Goal: Task Accomplishment & Management: Manage account settings

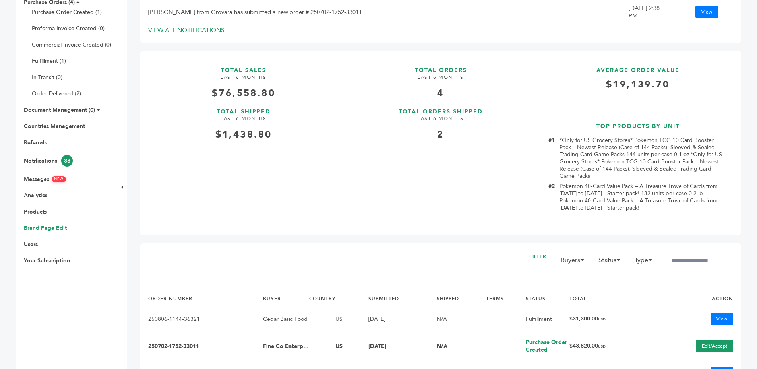
scroll to position [195, 0]
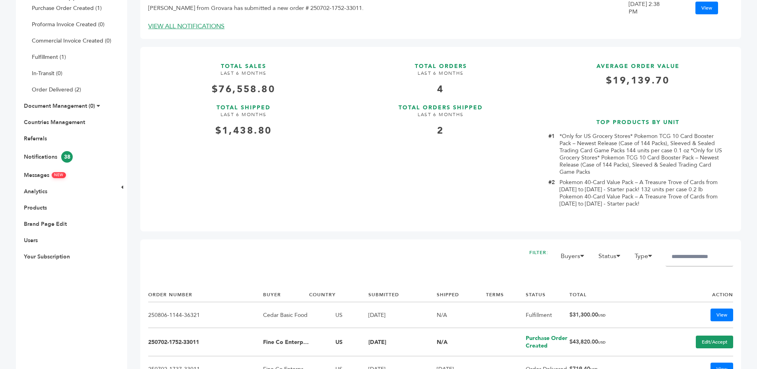
drag, startPoint x: 31, startPoint y: 212, endPoint x: 31, endPoint y: 207, distance: 5.2
click at [31, 212] on ul "Overview Sample Orders (13) Purchase Orders (4) Purchase Order Created (1) Prof…" at bounding box center [65, 111] width 99 height 299
click at [31, 207] on link "Products" at bounding box center [35, 208] width 23 height 8
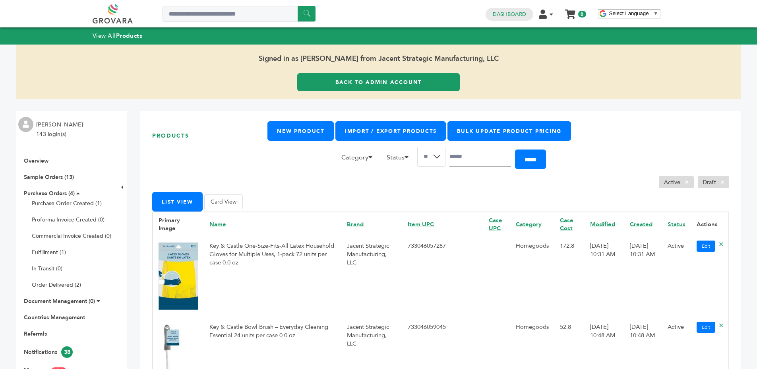
scroll to position [16, 0]
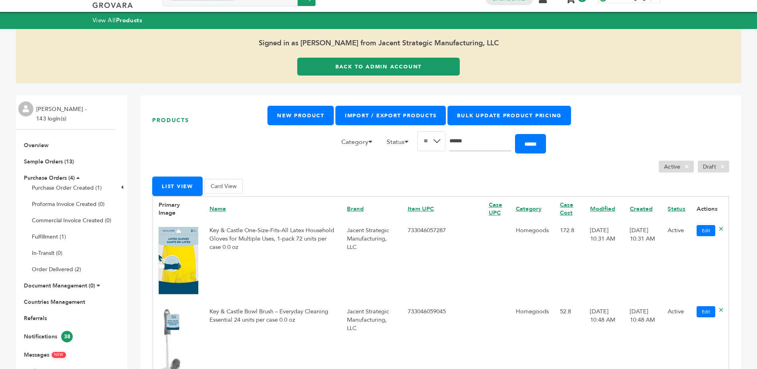
click at [469, 144] on input "Search" at bounding box center [481, 141] width 62 height 20
type input "*******"
click at [515, 134] on input "******" at bounding box center [530, 143] width 31 height 19
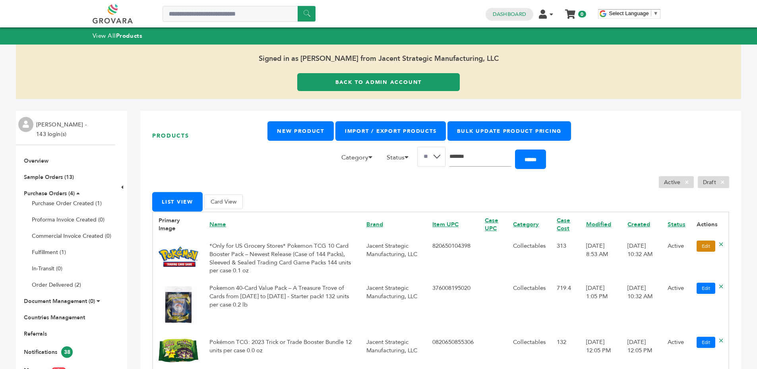
click at [697, 245] on link "Edit" at bounding box center [706, 246] width 19 height 11
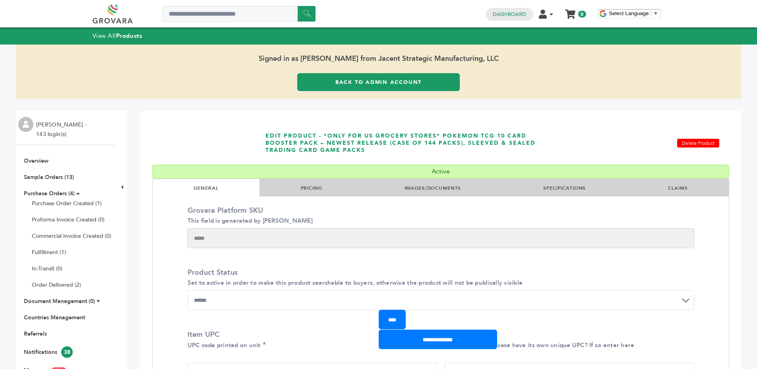
click at [301, 181] on li "PRICING" at bounding box center [312, 187] width 104 height 17
click at [305, 184] on li "PRICING" at bounding box center [312, 187] width 104 height 17
click at [306, 186] on link "PRICING" at bounding box center [311, 188] width 21 height 6
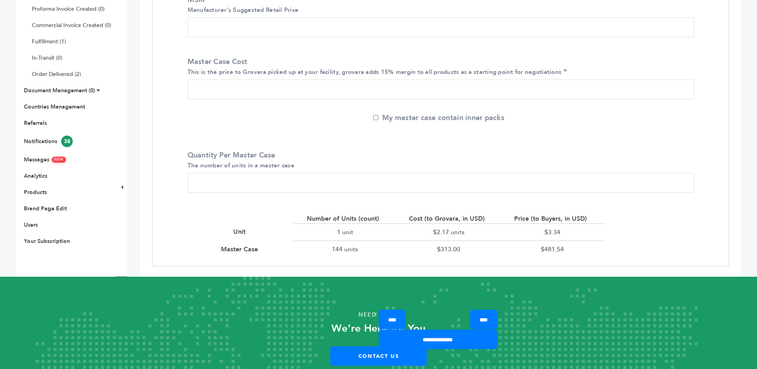
scroll to position [240, 0]
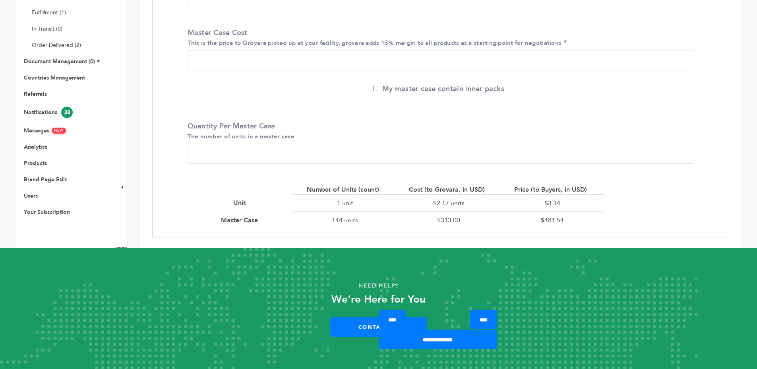
click at [545, 200] on div "$3.34" at bounding box center [553, 202] width 104 height 17
drag, startPoint x: 545, startPoint y: 200, endPoint x: 574, endPoint y: 202, distance: 28.7
click at [547, 200] on div "$3.34" at bounding box center [553, 202] width 104 height 17
click at [578, 200] on div "$3.34" at bounding box center [553, 202] width 104 height 17
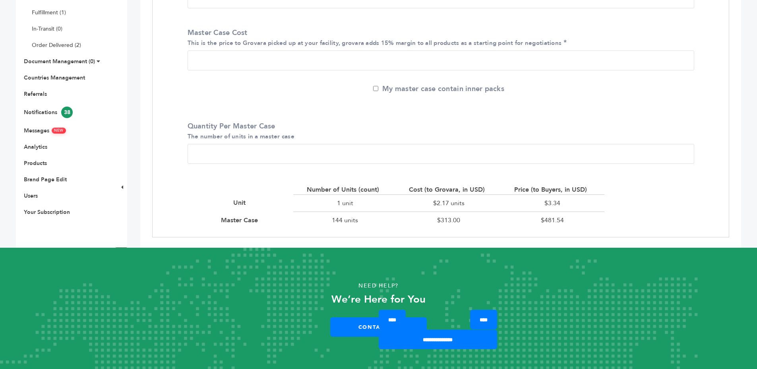
click at [578, 200] on div "$3.34" at bounding box center [553, 202] width 104 height 17
drag, startPoint x: 635, startPoint y: 198, endPoint x: 420, endPoint y: 195, distance: 215.5
click at [635, 198] on div "MSRP Manufacturer's Suggested Retail Price **** Master Case Cost This is the pr…" at bounding box center [441, 98] width 519 height 277
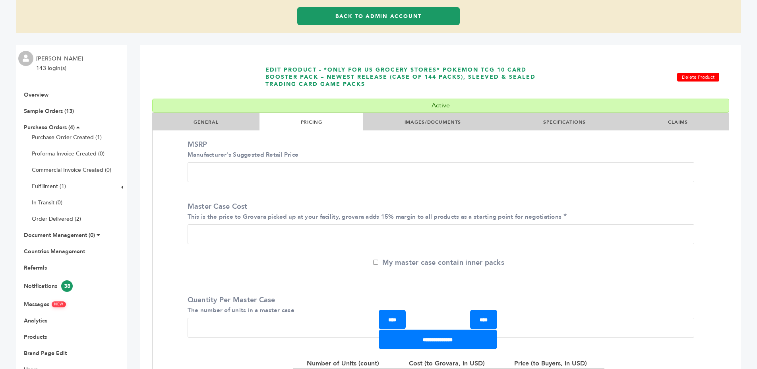
scroll to position [190, 0]
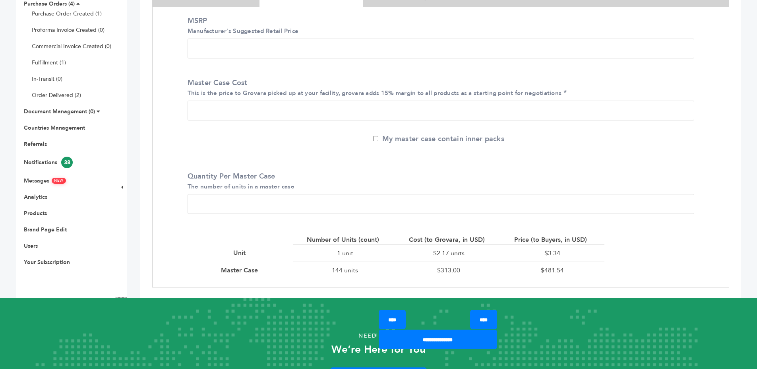
click at [427, 249] on div "$2.17 units" at bounding box center [449, 252] width 104 height 17
click at [501, 250] on div "$3.34" at bounding box center [553, 252] width 104 height 17
click at [465, 267] on div "$313.00" at bounding box center [449, 270] width 104 height 17
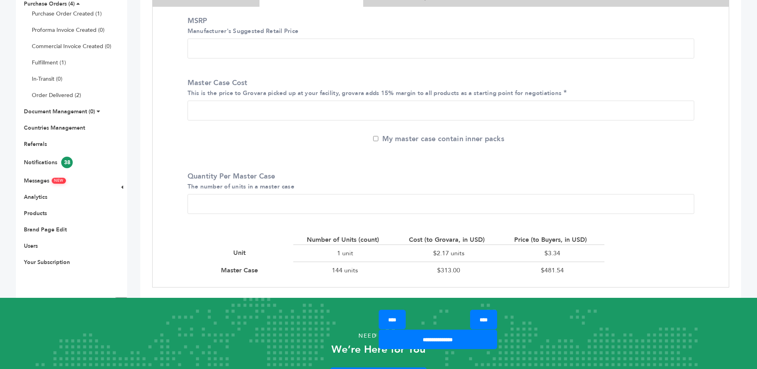
click at [465, 267] on div "$313.00" at bounding box center [449, 270] width 104 height 17
click at [478, 265] on div "$313.00" at bounding box center [449, 270] width 104 height 17
click at [543, 274] on div "$481.54" at bounding box center [553, 270] width 104 height 17
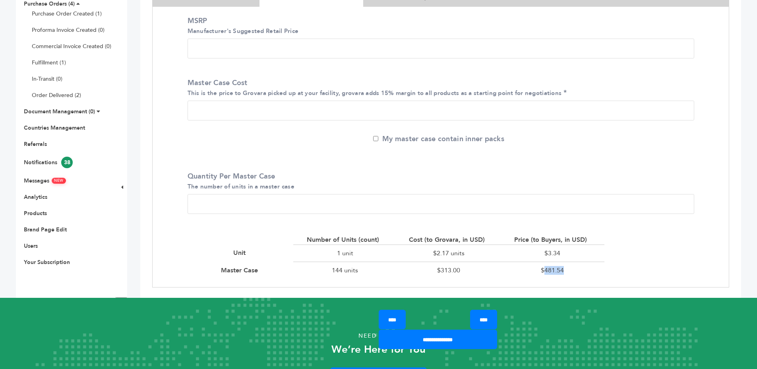
click at [543, 274] on div "$481.54" at bounding box center [553, 270] width 104 height 17
click at [576, 273] on div "$481.54" at bounding box center [553, 270] width 104 height 17
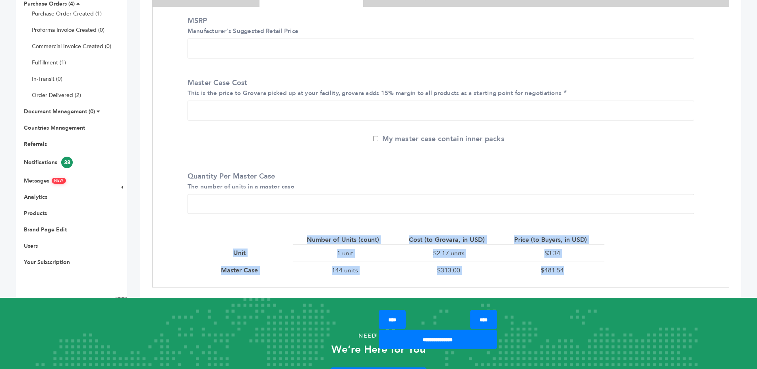
drag, startPoint x: 225, startPoint y: 245, endPoint x: 573, endPoint y: 285, distance: 350.5
click at [573, 285] on div "Number of Units (count) Cost (to Grovara, in USD) Price (to Buyers, in USD) Uni…" at bounding box center [397, 256] width 431 height 59
click at [572, 284] on div "Number of Units (count) Cost (to Grovara, in USD) Price (to Buyers, in USD) Uni…" at bounding box center [397, 256] width 431 height 59
drag, startPoint x: 565, startPoint y: 268, endPoint x: 286, endPoint y: 236, distance: 280.5
click at [286, 236] on div "Number of Units (count) Cost (to Grovara, in USD) Price (to Buyers, in USD) Uni…" at bounding box center [397, 256] width 415 height 43
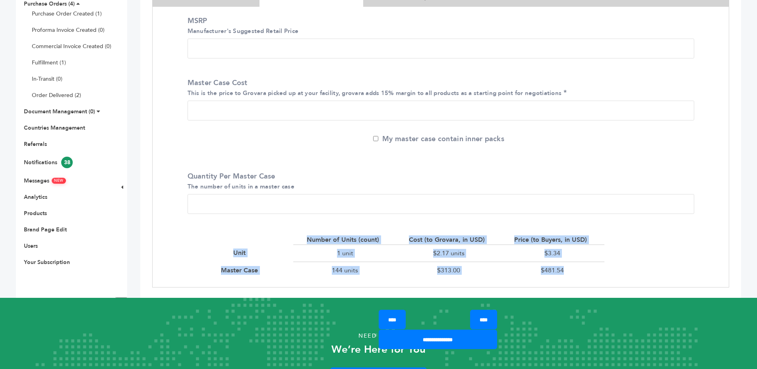
click at [286, 236] on div at bounding box center [242, 239] width 104 height 9
drag, startPoint x: 286, startPoint y: 236, endPoint x: 574, endPoint y: 270, distance: 289.9
click at [574, 270] on div "Number of Units (count) Cost (to Grovara, in USD) Price (to Buyers, in USD) Uni…" at bounding box center [397, 256] width 415 height 43
click at [574, 270] on div "$481.54" at bounding box center [553, 270] width 104 height 17
drag, startPoint x: 574, startPoint y: 270, endPoint x: 303, endPoint y: 233, distance: 272.9
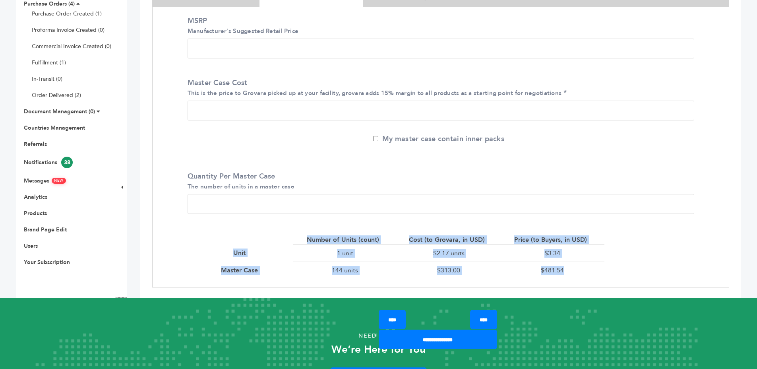
click at [303, 233] on div "Number of Units (count) Cost (to Grovara, in USD) Price (to Buyers, in USD) Uni…" at bounding box center [397, 256] width 431 height 59
drag, startPoint x: 303, startPoint y: 233, endPoint x: 576, endPoint y: 267, distance: 275.3
click at [576, 267] on div "Number of Units (count) Cost (to Grovara, in USD) Price (to Buyers, in USD) Uni…" at bounding box center [397, 256] width 431 height 59
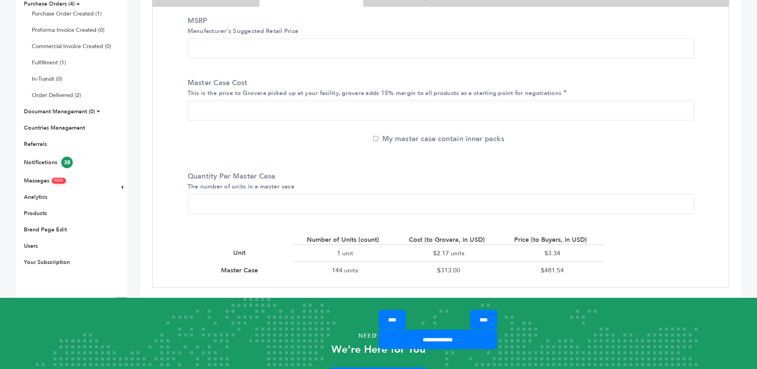
click at [576, 267] on div "$481.54" at bounding box center [553, 270] width 104 height 17
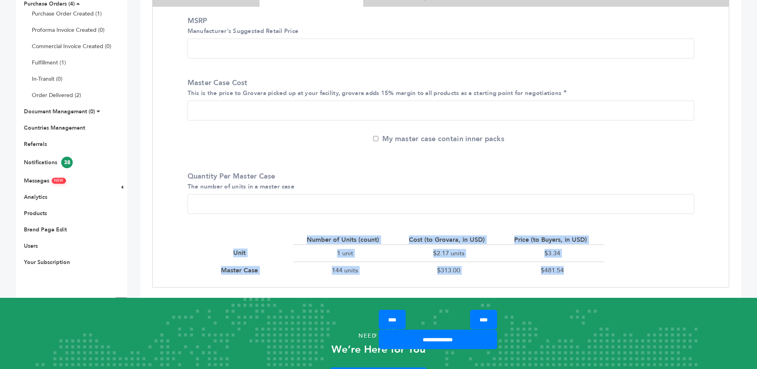
drag, startPoint x: 576, startPoint y: 267, endPoint x: 305, endPoint y: 230, distance: 273.6
click at [305, 230] on div "Number of Units (count) Cost (to Grovara, in USD) Price (to Buyers, in USD) Uni…" at bounding box center [397, 256] width 431 height 59
click at [302, 230] on div "Number of Units (count) Cost (to Grovara, in USD) Price (to Buyers, in USD) Uni…" at bounding box center [397, 256] width 431 height 59
drag, startPoint x: 302, startPoint y: 230, endPoint x: 599, endPoint y: 268, distance: 299.3
click at [599, 268] on div "Number of Units (count) Cost (to Grovara, in USD) Price (to Buyers, in USD) Uni…" at bounding box center [397, 256] width 431 height 59
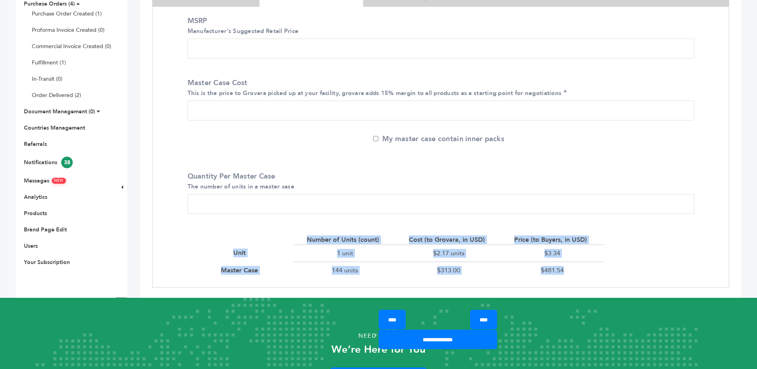
click at [599, 268] on div "$481.54" at bounding box center [553, 270] width 104 height 17
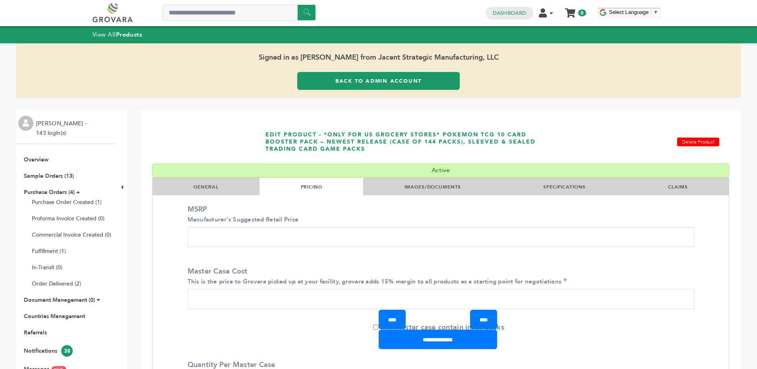
scroll to position [0, 0]
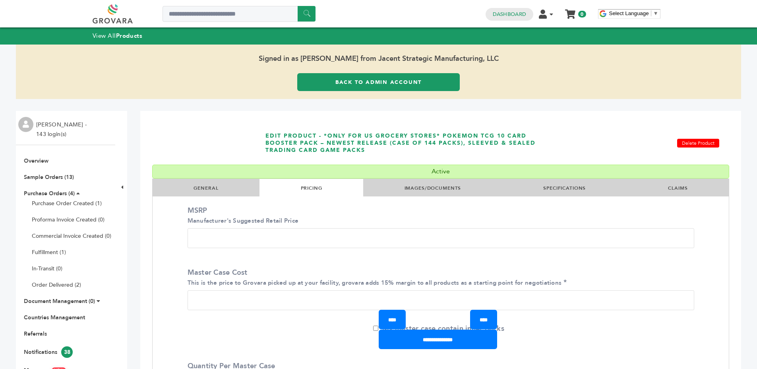
click at [365, 86] on link "Back to Admin Account" at bounding box center [378, 82] width 163 height 18
